Goal: Task Accomplishment & Management: Manage account settings

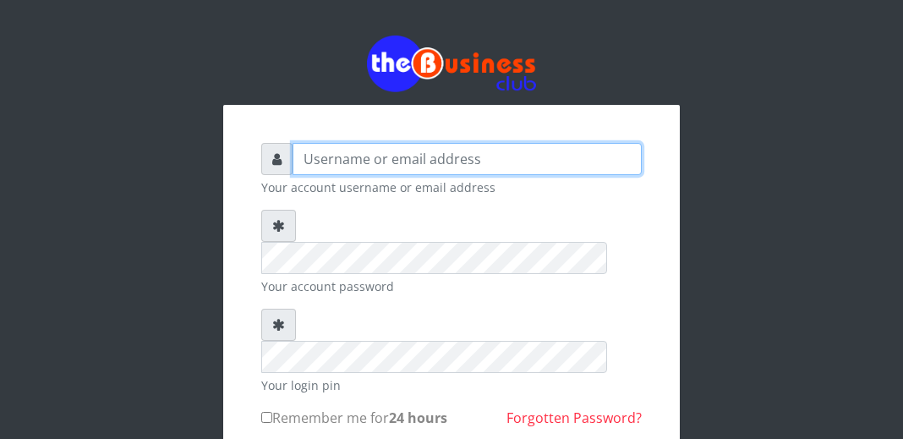
click at [472, 161] on input "text" at bounding box center [467, 159] width 349 height 32
type input "charles80"
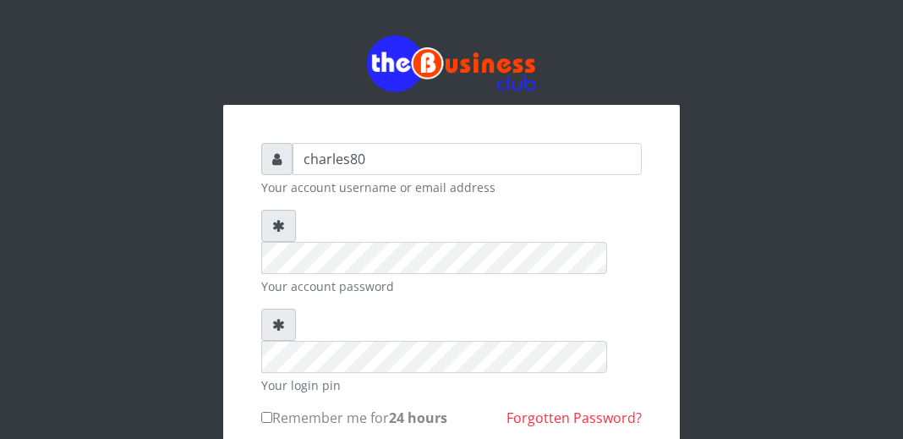
click at [266, 412] on input "Remember me for 24 hours" at bounding box center [266, 417] width 11 height 11
checkbox input "true"
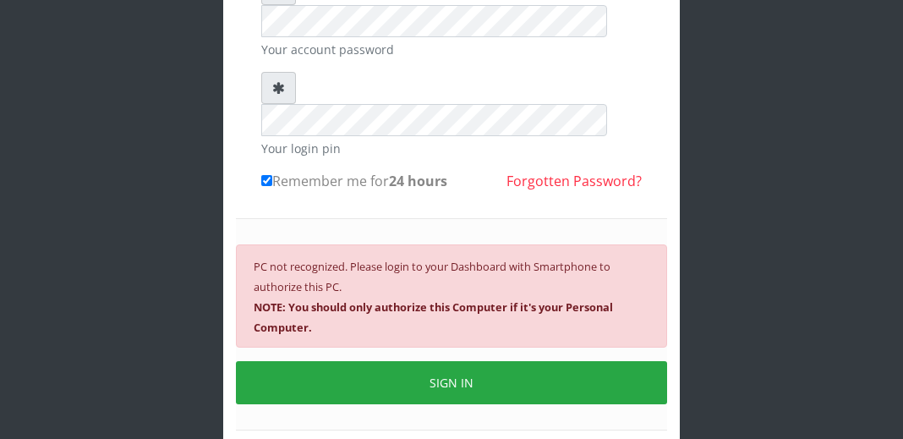
scroll to position [269, 0]
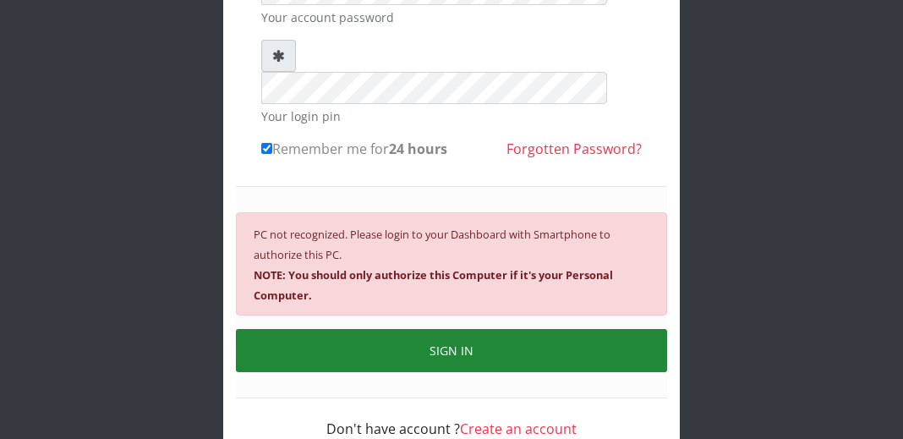
click at [491, 329] on button "SIGN IN" at bounding box center [451, 350] width 431 height 43
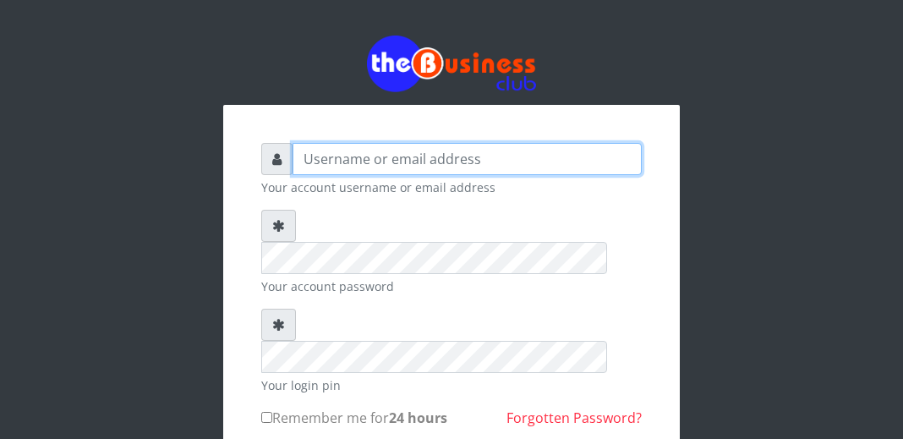
click at [330, 162] on input "text" at bounding box center [467, 159] width 349 height 32
type input "charles80"
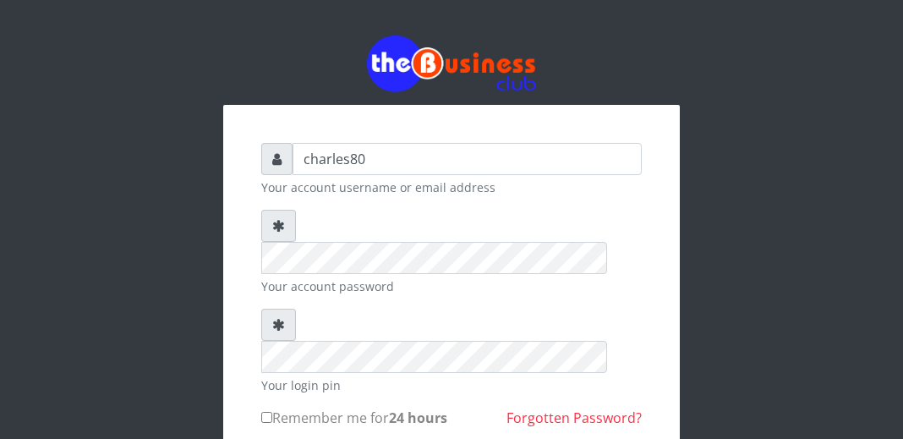
click at [271, 412] on input "Remember me for 24 hours" at bounding box center [266, 417] width 11 height 11
checkbox input "true"
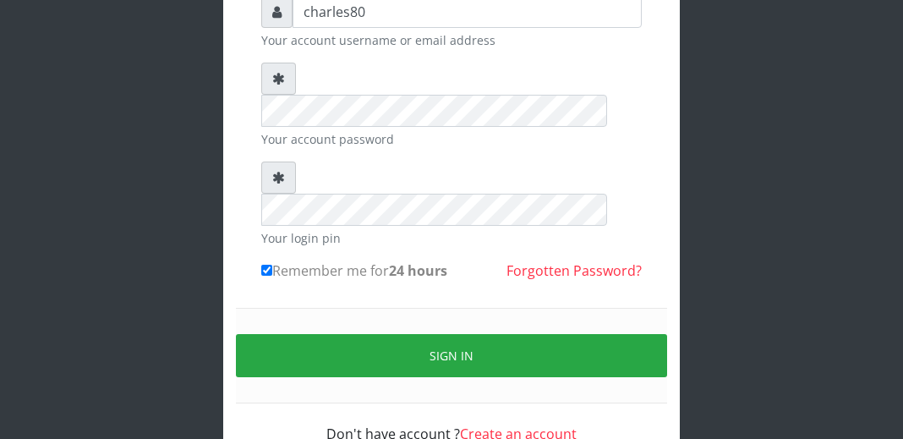
scroll to position [152, 0]
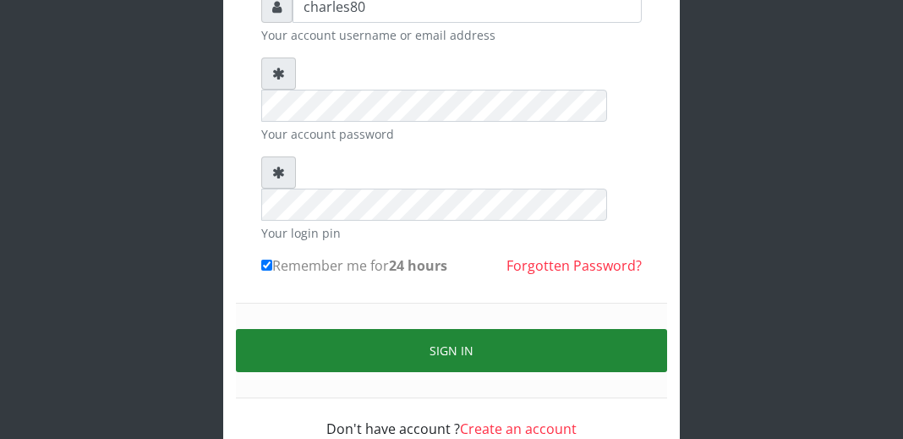
click at [605, 329] on button "Sign in" at bounding box center [451, 350] width 431 height 43
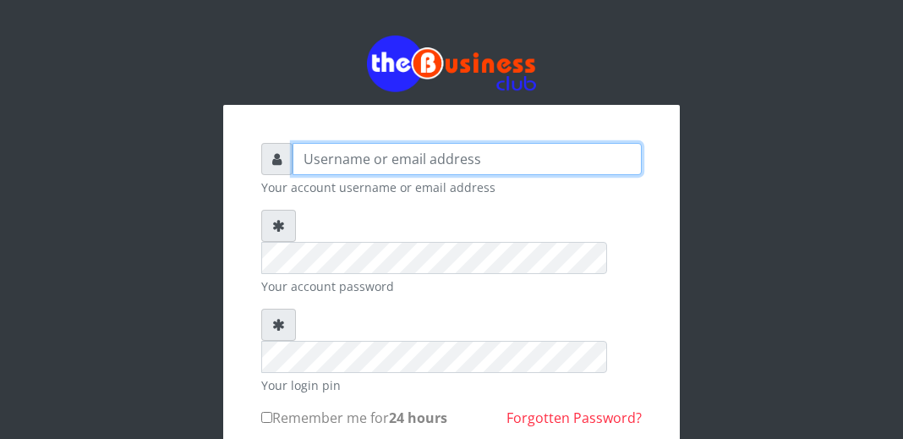
click at [491, 153] on input "text" at bounding box center [467, 159] width 349 height 32
type input "charles80"
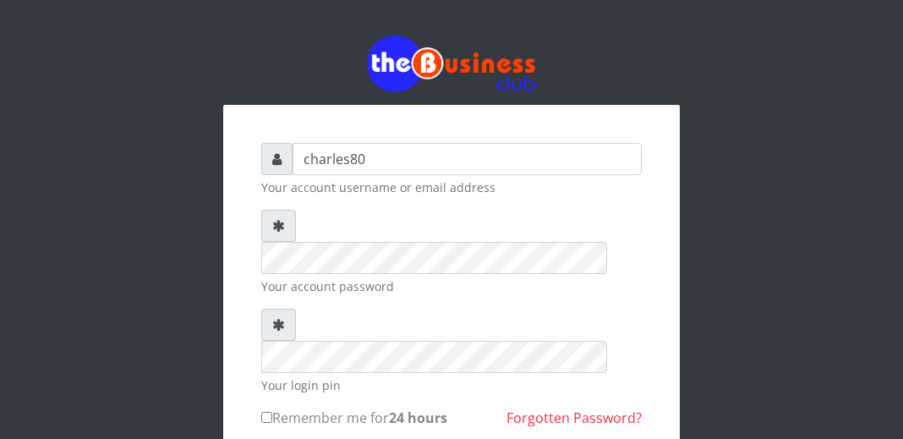
click at [262, 412] on input "Remember me for 24 hours" at bounding box center [266, 417] width 11 height 11
checkbox input "true"
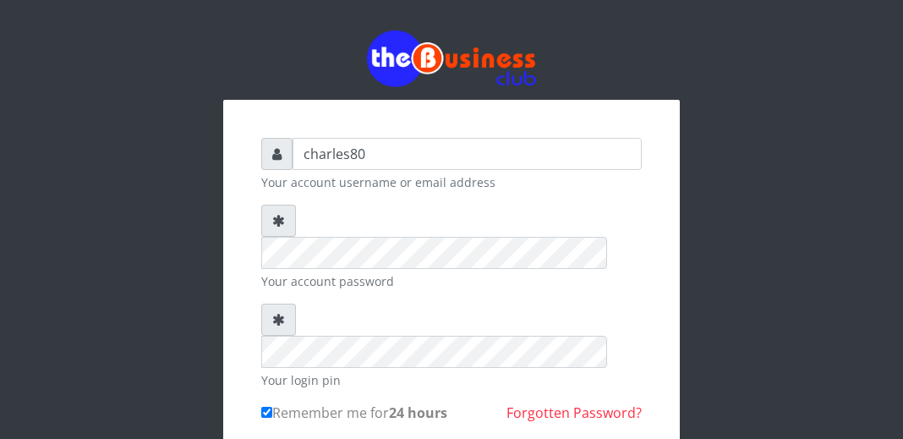
scroll to position [135, 0]
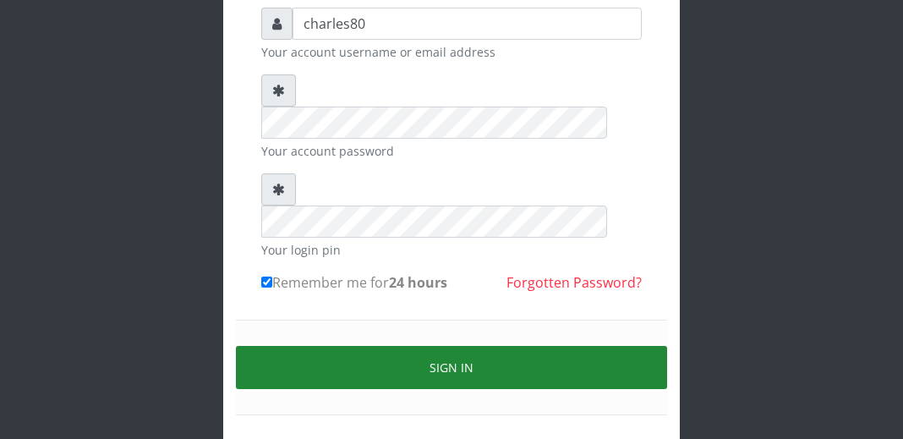
click at [475, 346] on button "Sign in" at bounding box center [451, 367] width 431 height 43
